Goal: Task Accomplishment & Management: Manage account settings

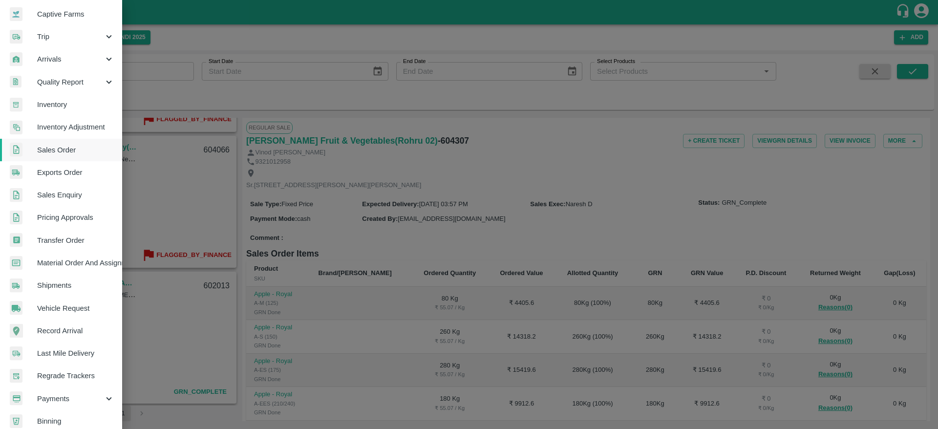
scroll to position [128, 0]
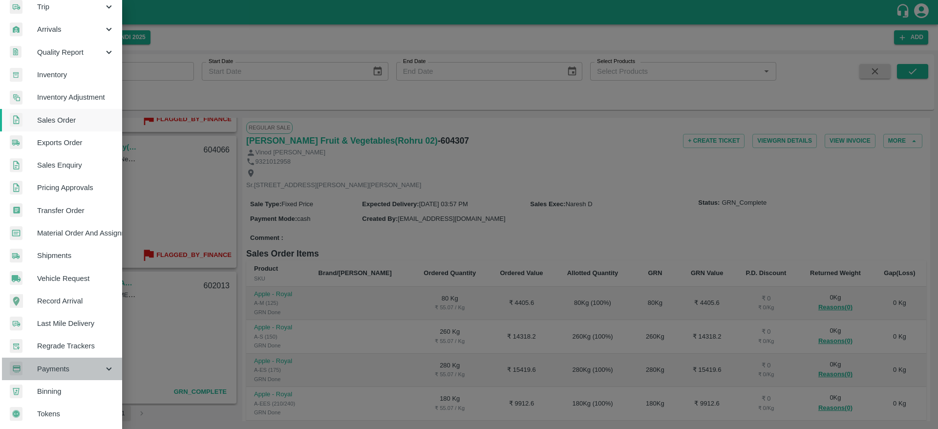
click at [104, 364] on icon at bounding box center [109, 369] width 11 height 11
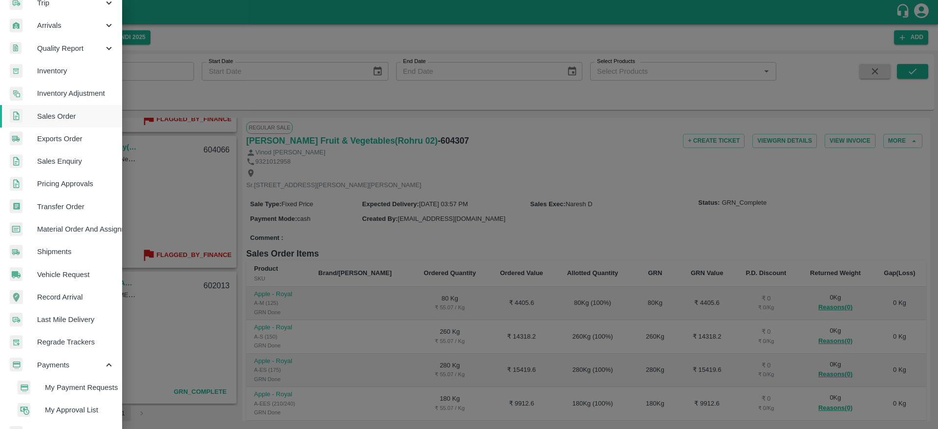
click at [85, 388] on span "My Payment Requests" at bounding box center [79, 387] width 69 height 11
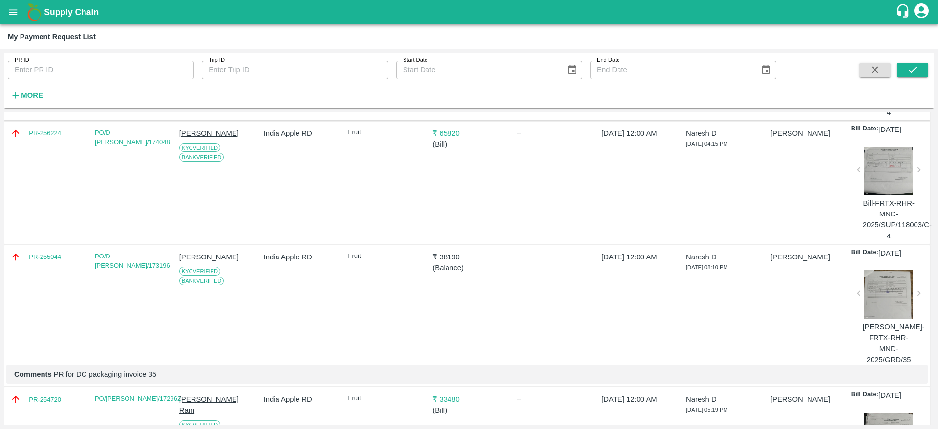
scroll to position [318, 0]
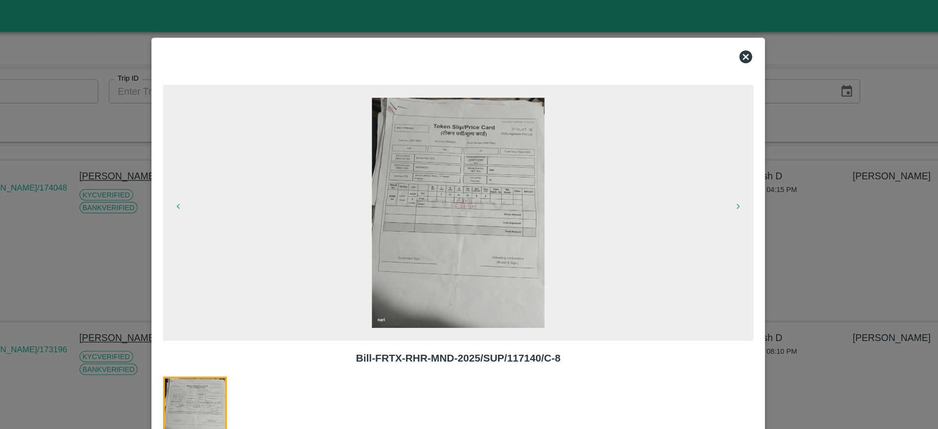
click at [688, 41] on icon at bounding box center [689, 44] width 10 height 10
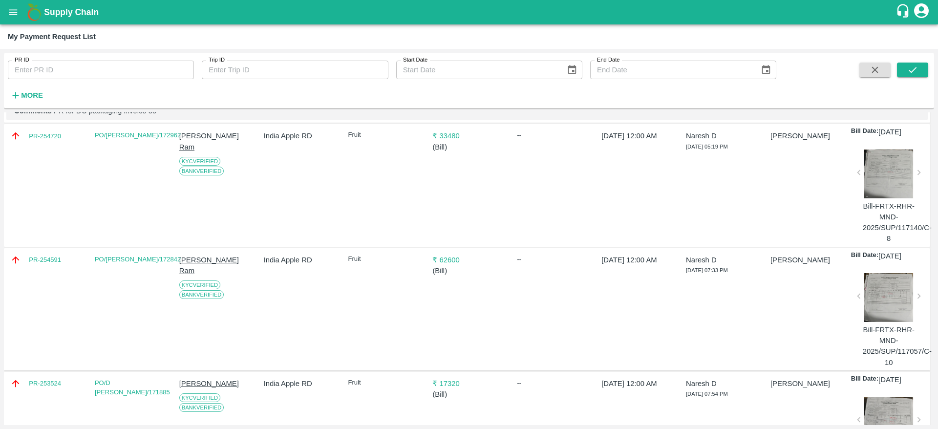
scroll to position [584, 0]
click at [875, 292] on div at bounding box center [889, 296] width 52 height 49
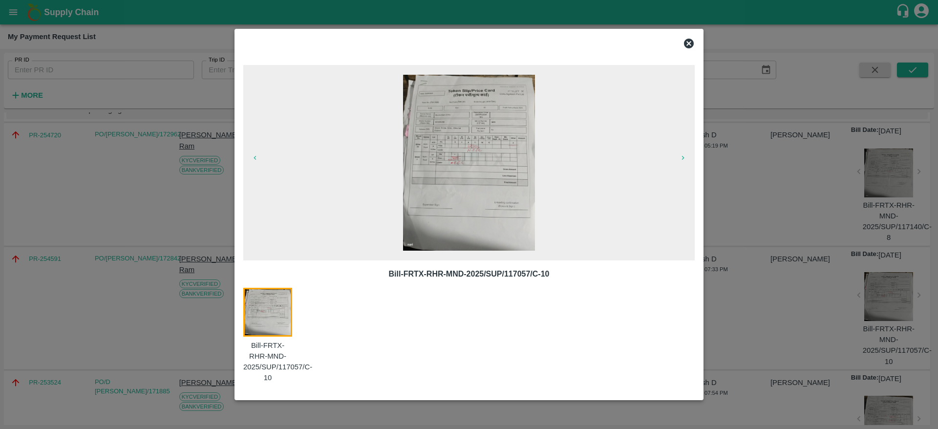
click at [690, 41] on icon at bounding box center [689, 44] width 10 height 10
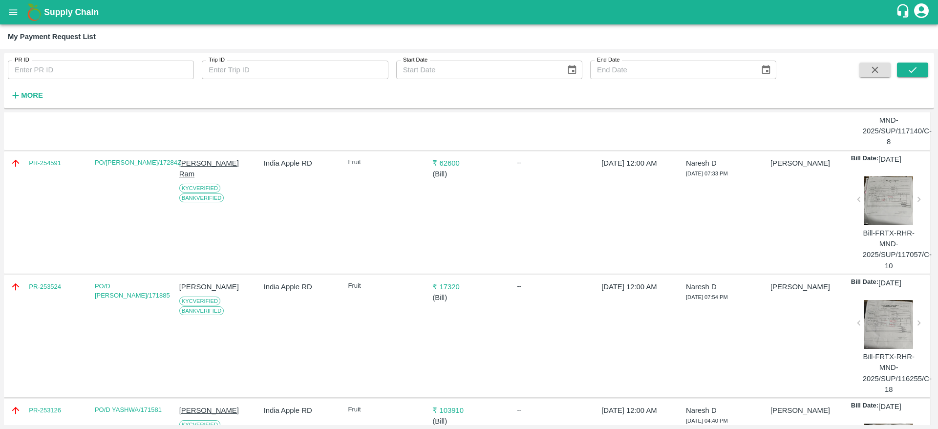
scroll to position [679, 0]
click at [308, 327] on div "India Apple RD" at bounding box center [298, 336] width 77 height 117
